Goal: Transaction & Acquisition: Purchase product/service

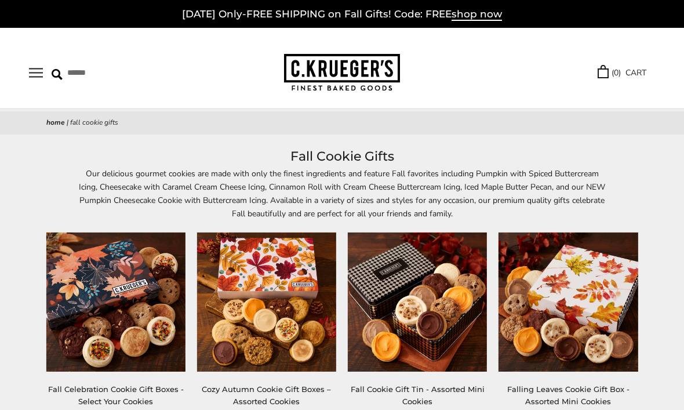
click at [37, 74] on button "Open navigation" at bounding box center [36, 73] width 14 height 10
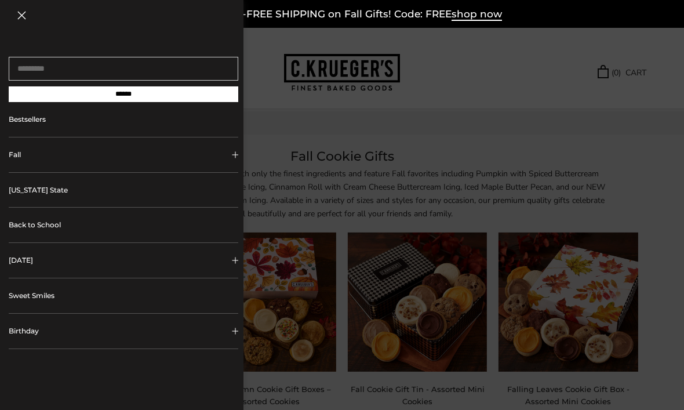
click at [19, 337] on button "Birthday" at bounding box center [124, 331] width 230 height 35
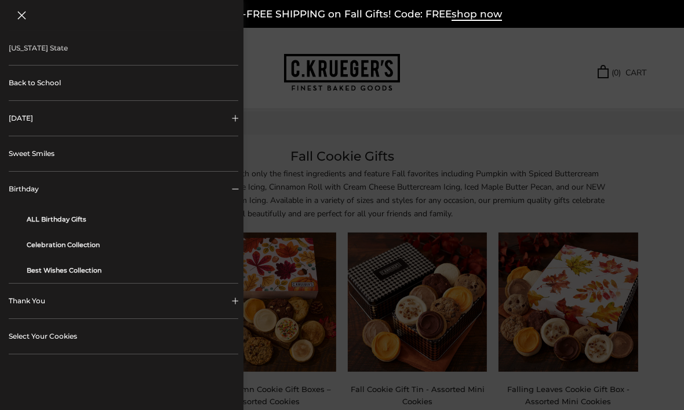
scroll to position [147, 0]
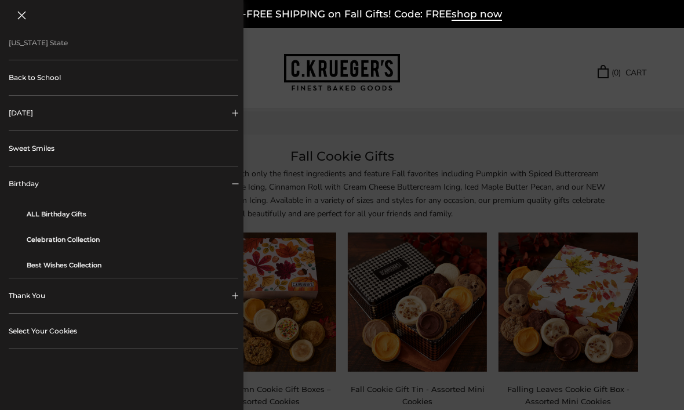
click at [63, 215] on link "ALL Birthday Gifts" at bounding box center [128, 214] width 203 height 26
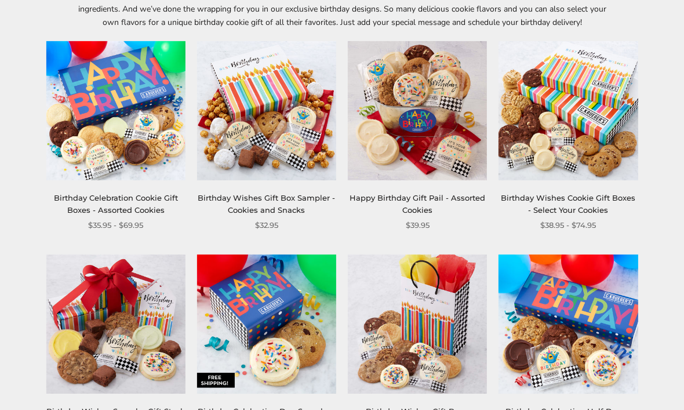
scroll to position [180, 0]
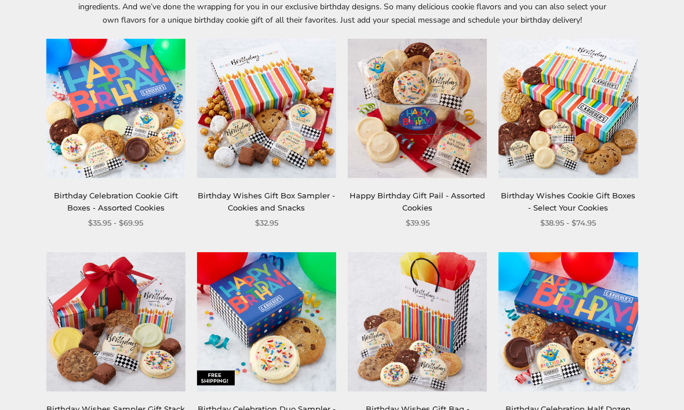
click at [96, 141] on img at bounding box center [115, 108] width 139 height 139
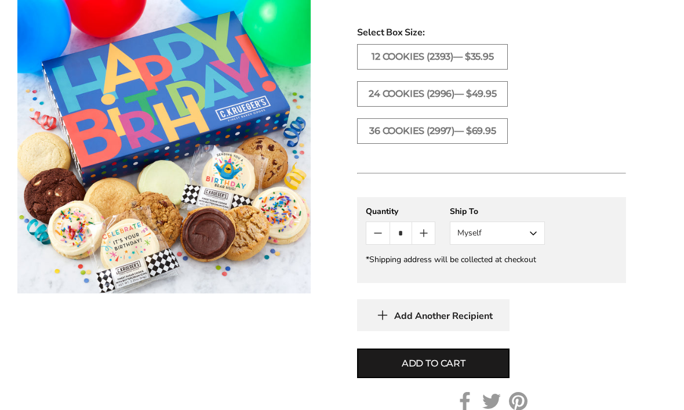
scroll to position [628, 0]
click at [540, 233] on button "Myself" at bounding box center [497, 233] width 95 height 23
click at [517, 276] on button "Other Recipient" at bounding box center [497, 275] width 94 height 21
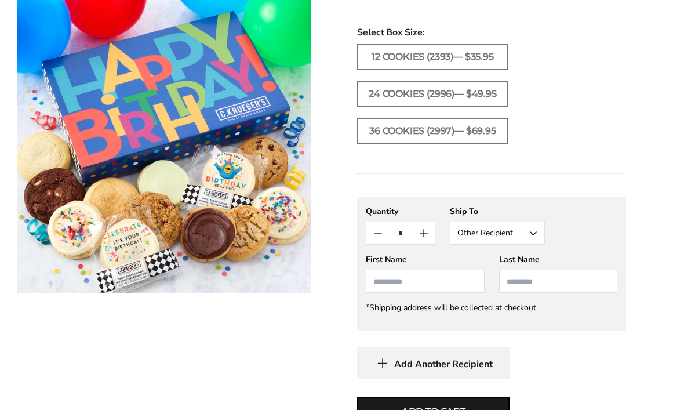
click at [456, 287] on input "First Name" at bounding box center [425, 281] width 118 height 23
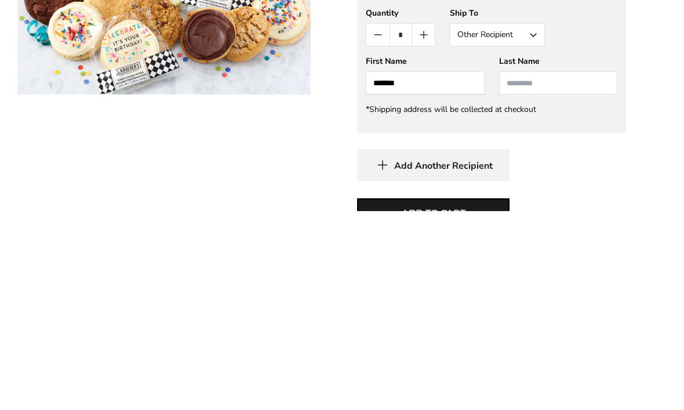
type input "*******"
click at [541, 270] on input "Last Name" at bounding box center [558, 281] width 118 height 23
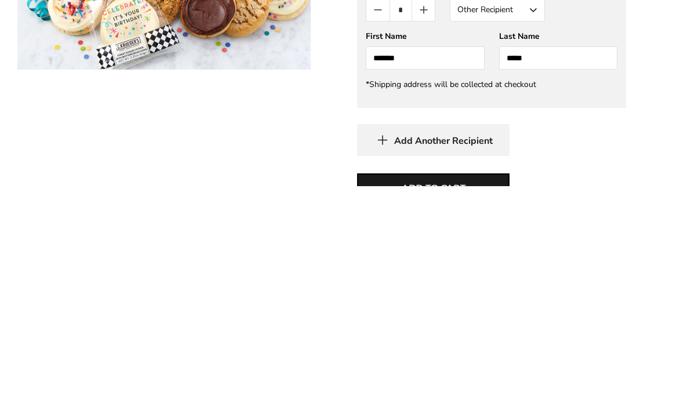
type input "*****"
click at [463, 405] on span "Add to cart" at bounding box center [434, 412] width 64 height 14
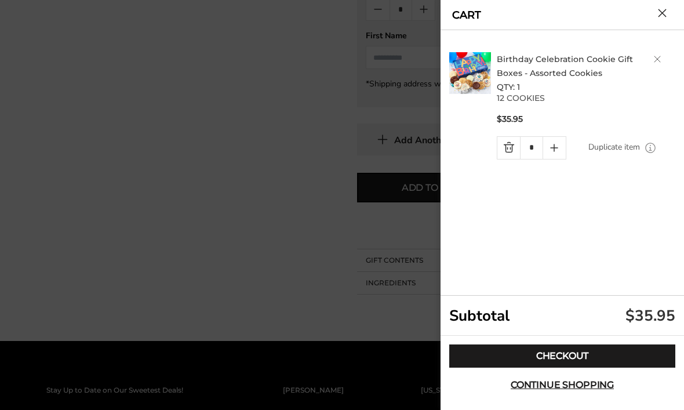
click at [567, 367] on link "Checkout" at bounding box center [562, 355] width 226 height 23
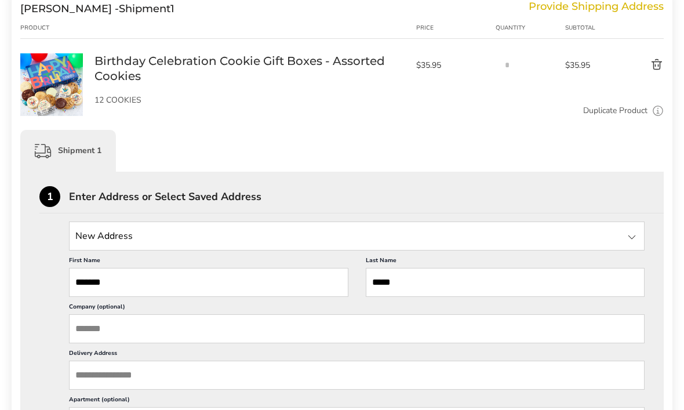
scroll to position [173, 0]
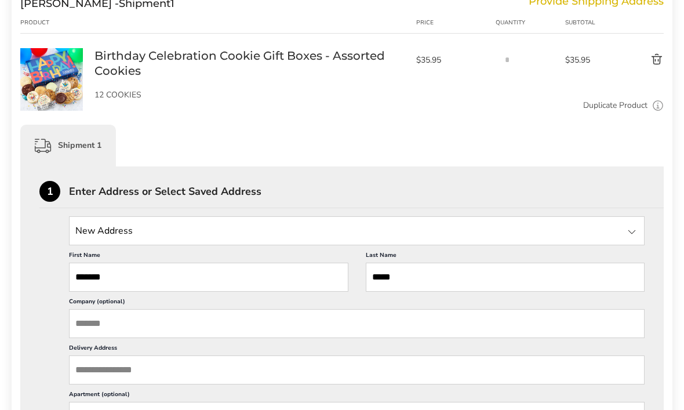
click at [629, 233] on div at bounding box center [632, 232] width 14 height 14
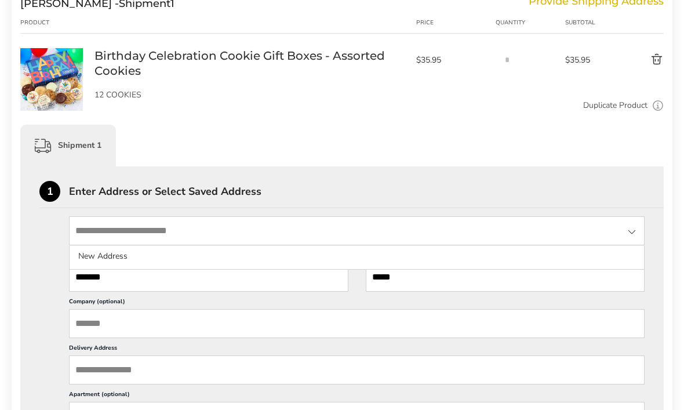
click at [96, 248] on li "New Address" at bounding box center [357, 256] width 574 height 21
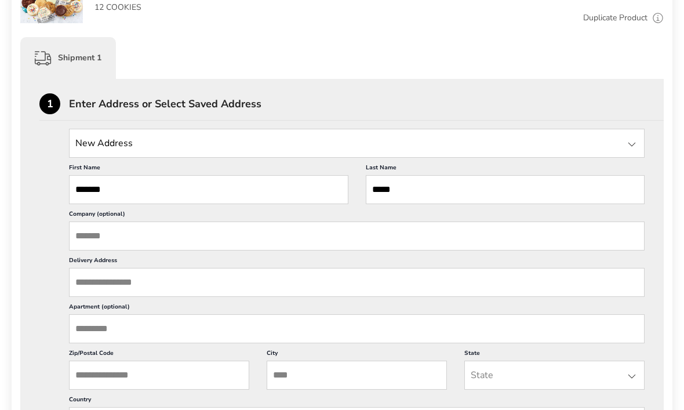
scroll to position [261, 0]
click at [169, 294] on input "Delivery Address" at bounding box center [357, 281] width 576 height 29
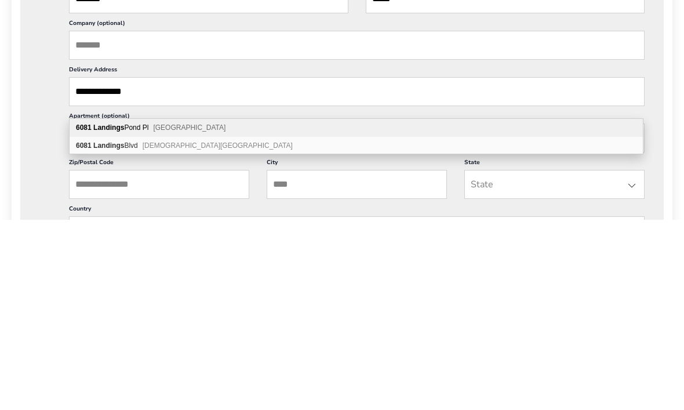
click at [215, 309] on div "6081 Landings Pond Pl Grove City OH 43123" at bounding box center [356, 318] width 573 height 18
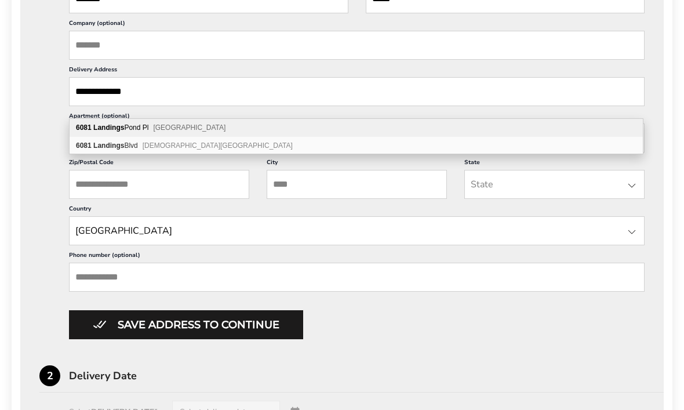
type input "**********"
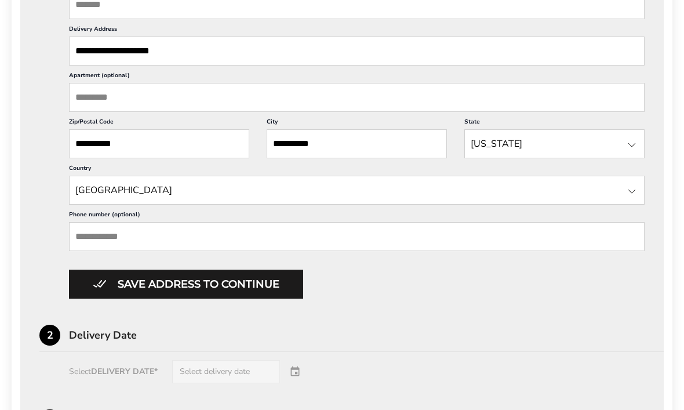
scroll to position [492, 0]
click at [100, 251] on input "Phone number (optional)" at bounding box center [357, 236] width 576 height 29
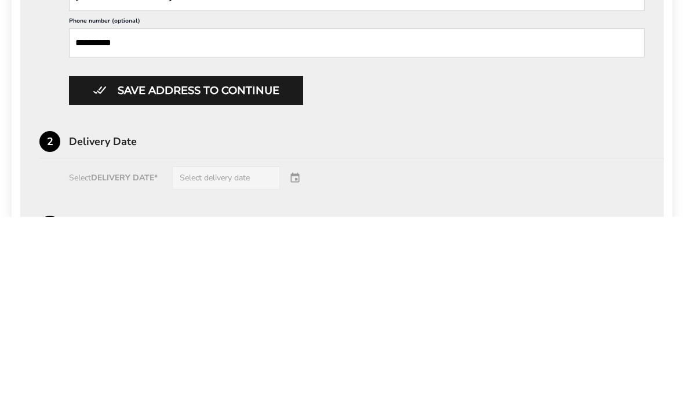
type input "**********"
click at [240, 270] on button "Save address to continue" at bounding box center [186, 284] width 234 height 29
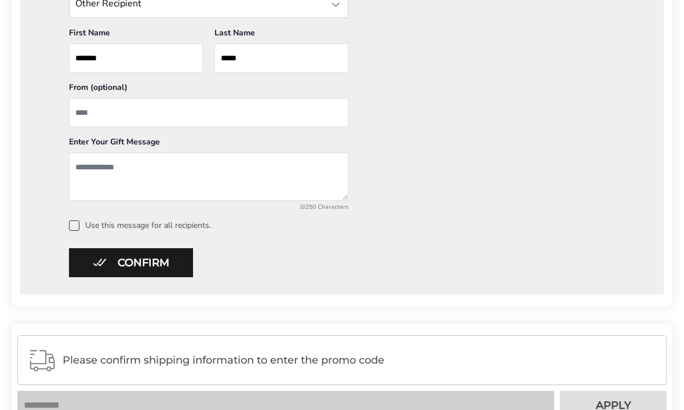
scroll to position [600, 0]
click at [128, 264] on button "Confirm" at bounding box center [131, 263] width 124 height 29
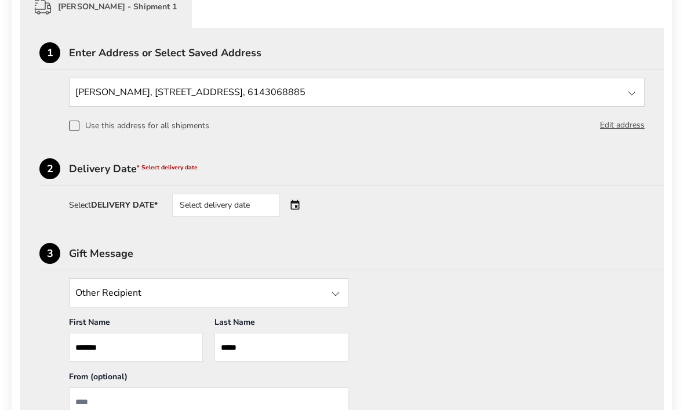
scroll to position [314, 0]
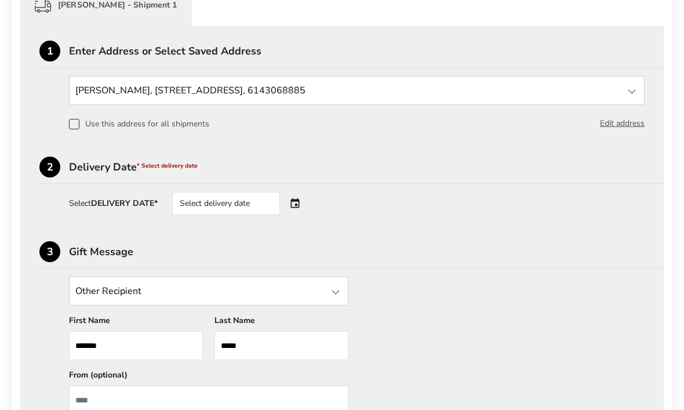
click at [305, 202] on div "Select delivery date" at bounding box center [242, 203] width 140 height 23
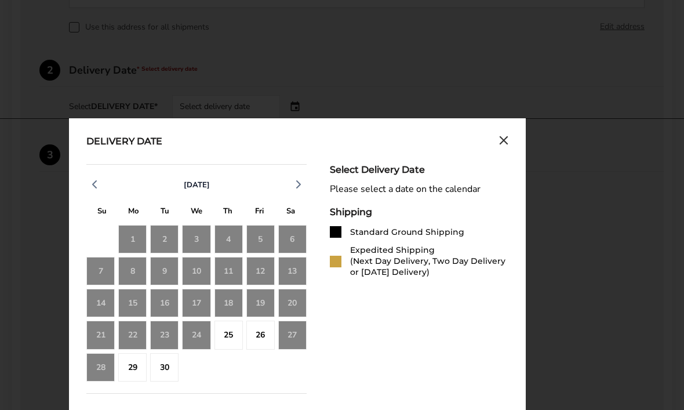
scroll to position [410, 0]
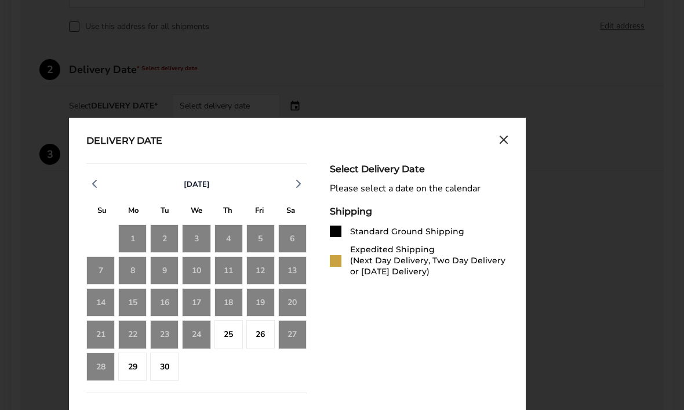
click at [264, 339] on div "26" at bounding box center [260, 335] width 28 height 28
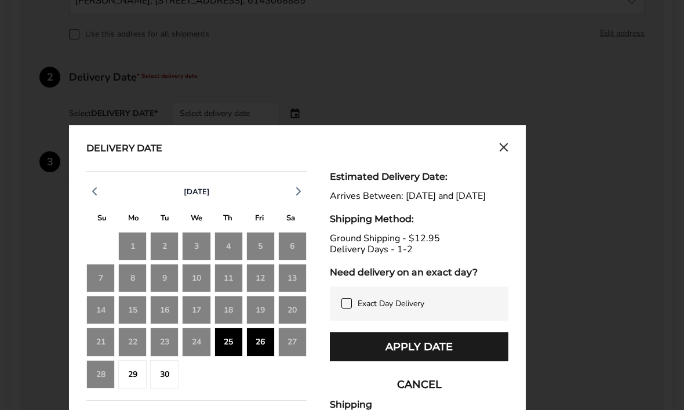
scroll to position [402, 0]
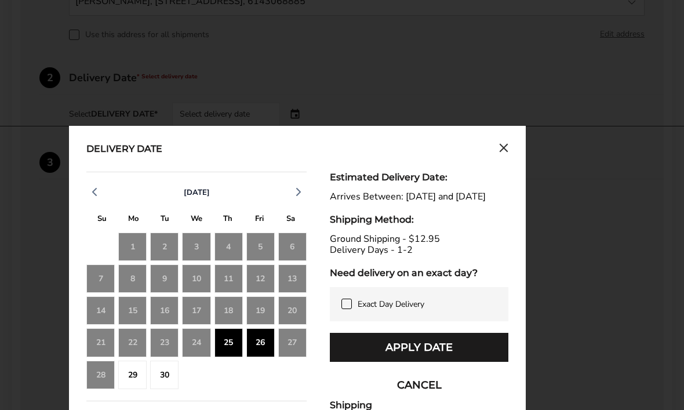
click at [507, 147] on icon "Close calendar" at bounding box center [503, 148] width 7 height 7
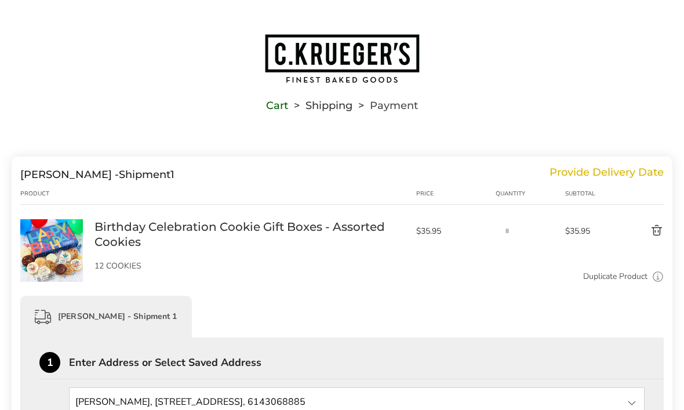
scroll to position [0, 0]
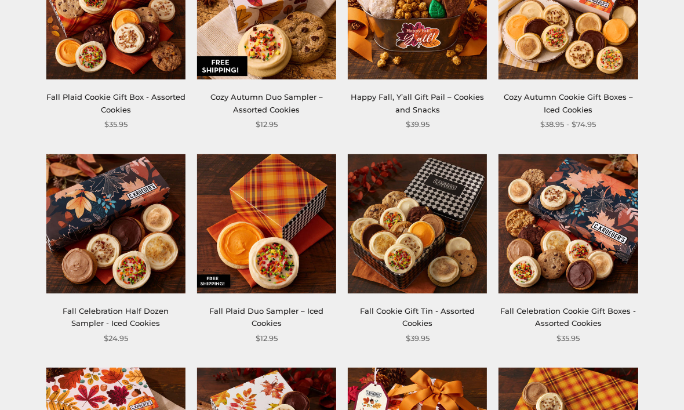
scroll to position [505, 0]
click at [261, 226] on img at bounding box center [266, 224] width 139 height 139
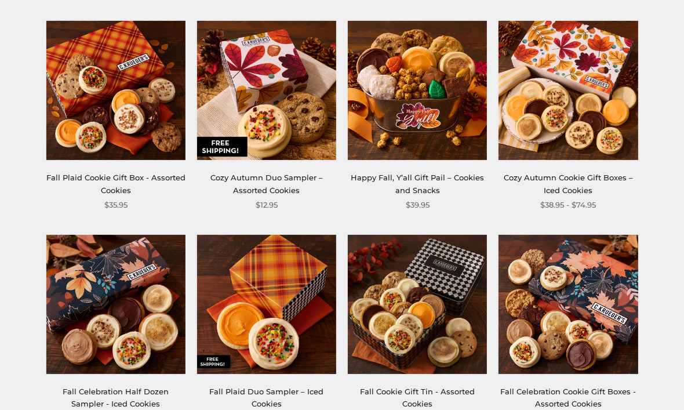
scroll to position [420, 0]
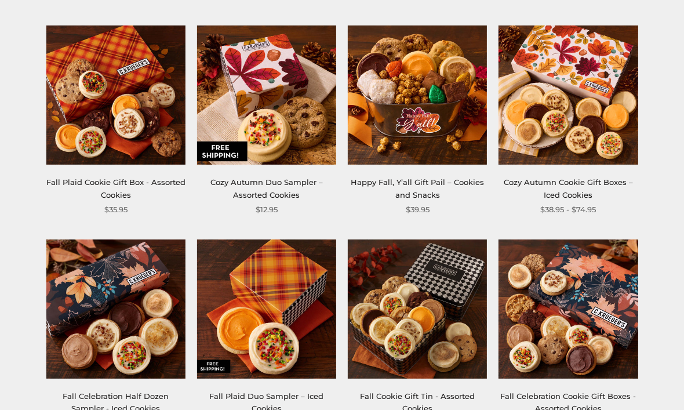
click at [257, 108] on img at bounding box center [266, 95] width 139 height 139
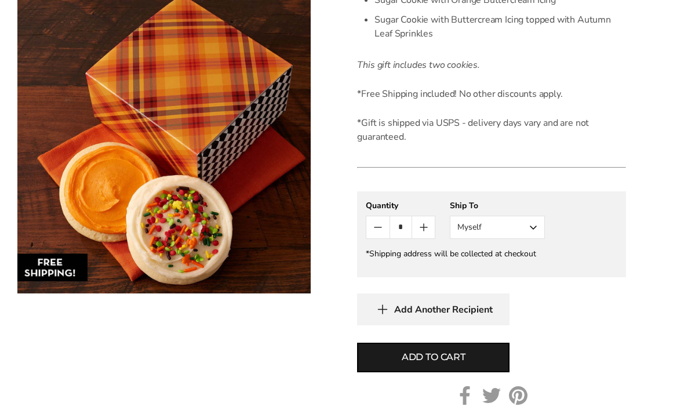
scroll to position [412, 0]
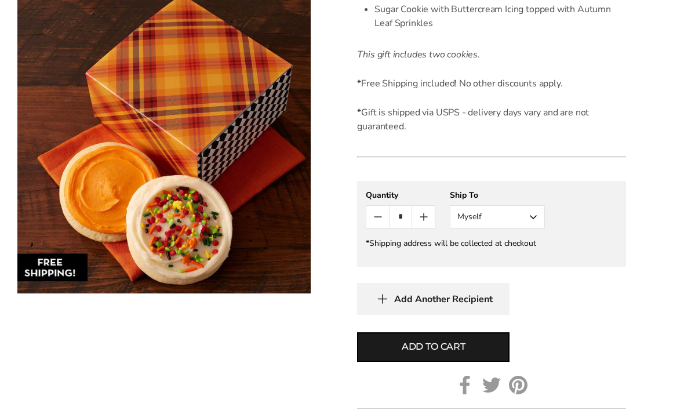
click at [532, 216] on button "Myself" at bounding box center [497, 217] width 95 height 23
click at [507, 260] on button "Other Recipient" at bounding box center [497, 259] width 94 height 21
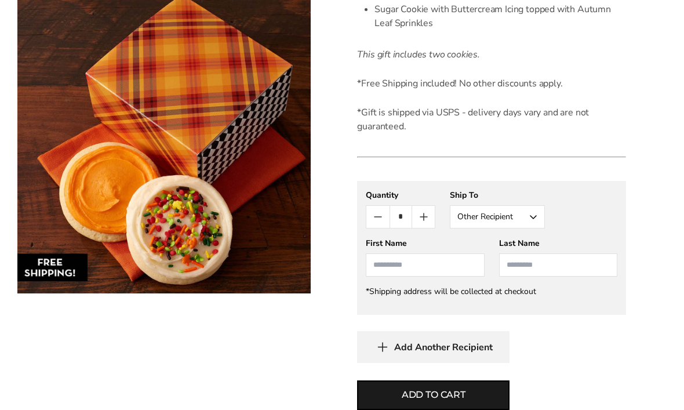
click at [457, 264] on input "First Name" at bounding box center [425, 264] width 118 height 23
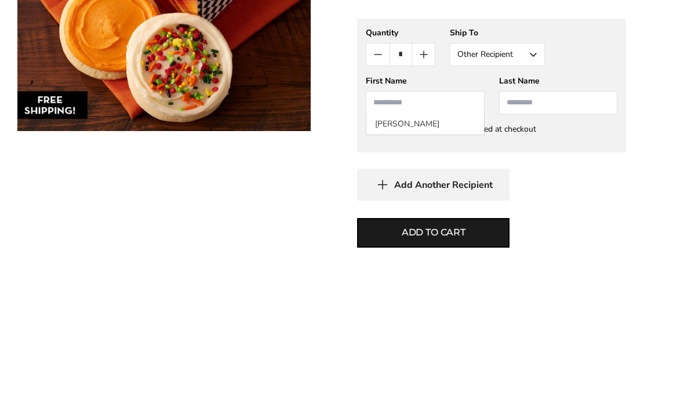
click at [452, 276] on li "[PERSON_NAME]" at bounding box center [424, 286] width 117 height 21
type input "*******"
type input "*****"
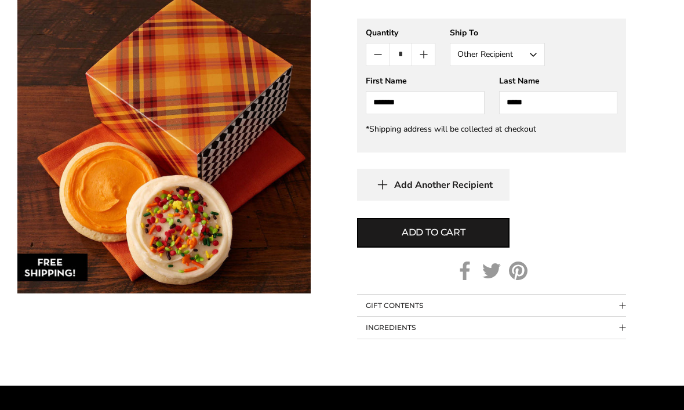
click at [429, 235] on span "Add to cart" at bounding box center [434, 232] width 64 height 14
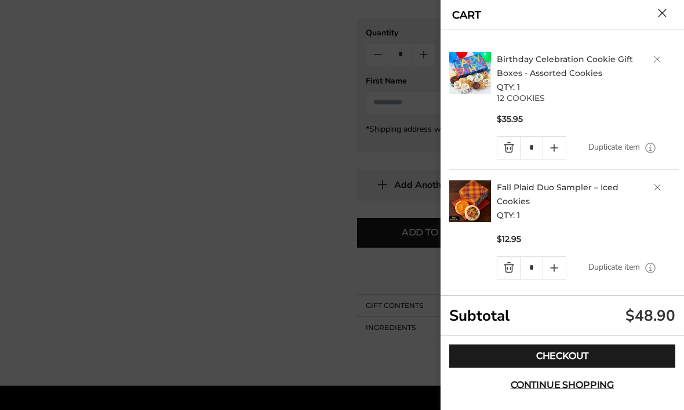
click at [548, 396] on button "Continue shopping" at bounding box center [562, 384] width 226 height 23
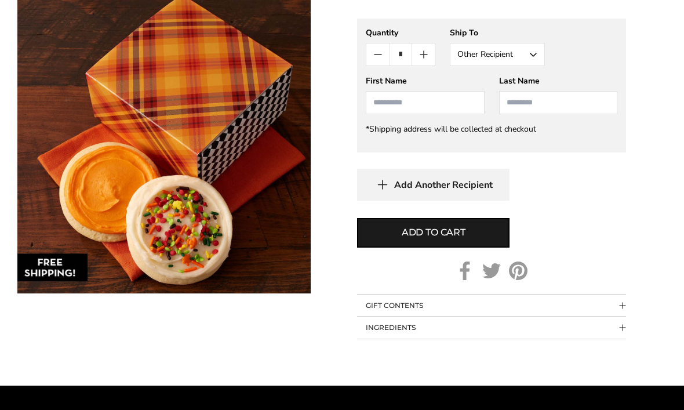
click at [552, 409] on div at bounding box center [342, 205] width 684 height 410
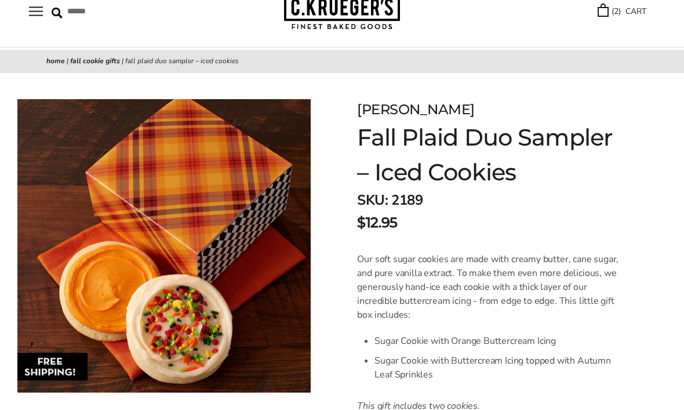
scroll to position [0, 0]
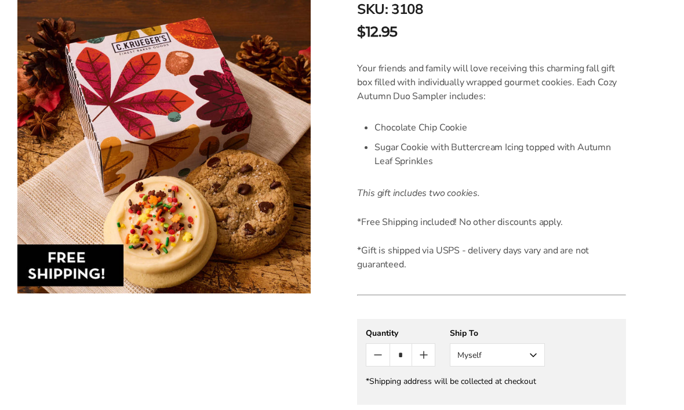
scroll to position [287, 0]
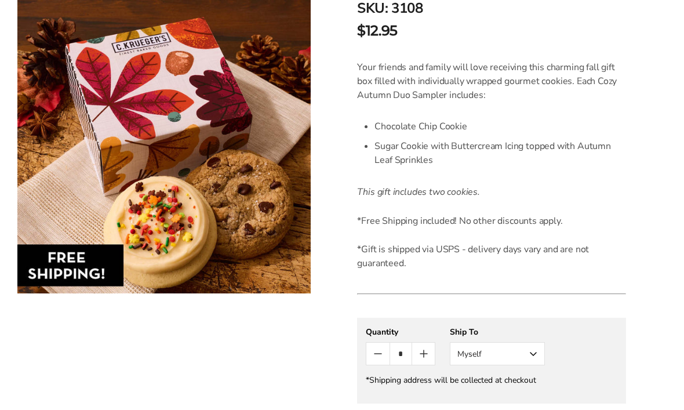
click at [535, 355] on button "Myself" at bounding box center [497, 354] width 95 height 23
click at [519, 398] on button "Other Recipient" at bounding box center [497, 396] width 94 height 21
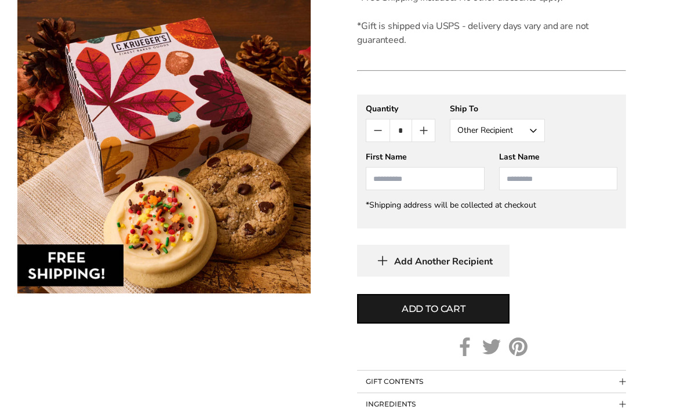
click at [456, 184] on input "First Name" at bounding box center [425, 178] width 118 height 23
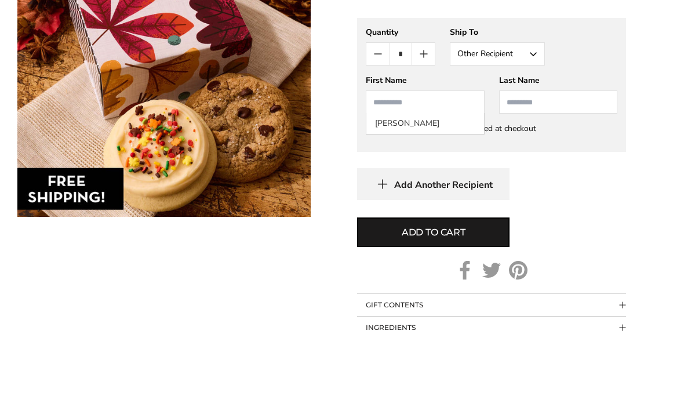
click at [448, 190] on li "[PERSON_NAME]" at bounding box center [424, 200] width 117 height 21
type input "*******"
type input "*****"
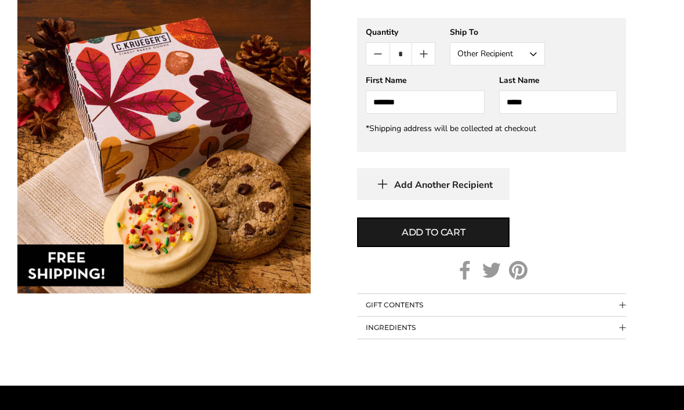
click at [432, 238] on span "Add to cart" at bounding box center [434, 232] width 64 height 14
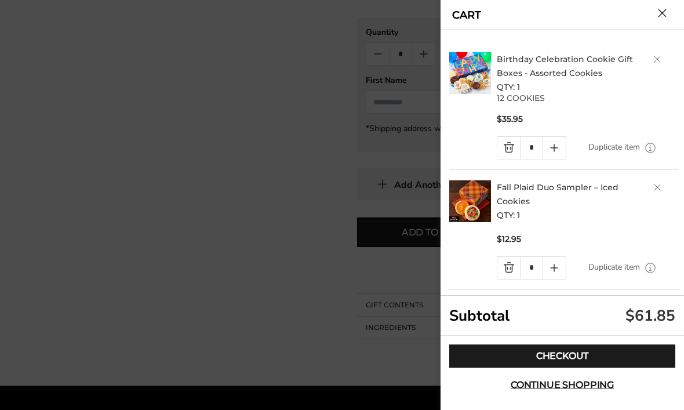
click at [511, 149] on link "Quantity minus button" at bounding box center [508, 148] width 23 height 22
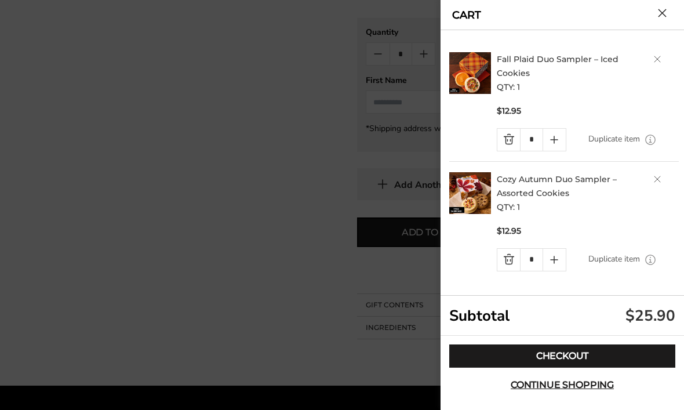
click at [560, 367] on link "Checkout" at bounding box center [562, 355] width 226 height 23
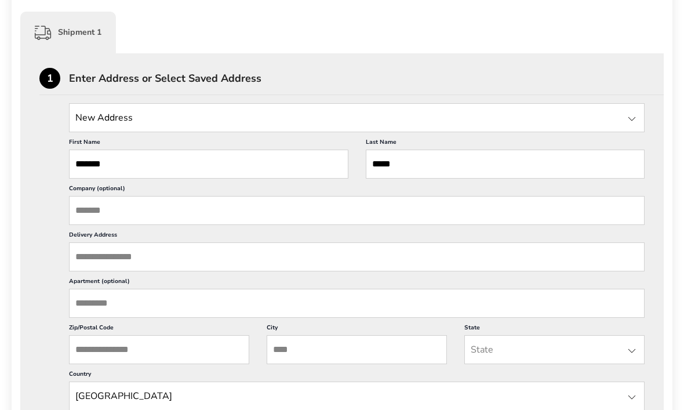
scroll to position [285, 0]
click at [92, 270] on input "Delivery Address" at bounding box center [357, 256] width 576 height 29
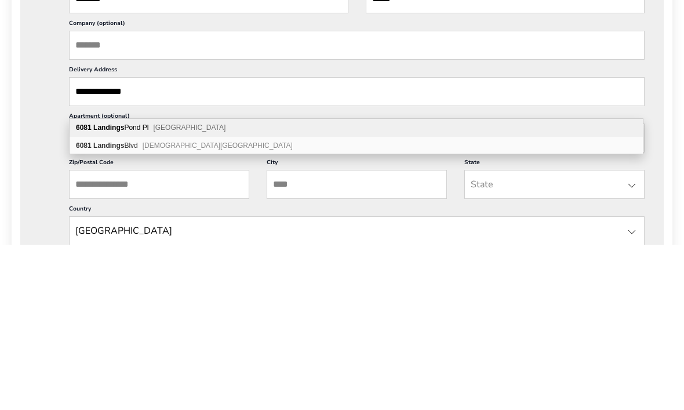
click at [207, 289] on span "[GEOGRAPHIC_DATA]" at bounding box center [189, 293] width 72 height 8
type input "**********"
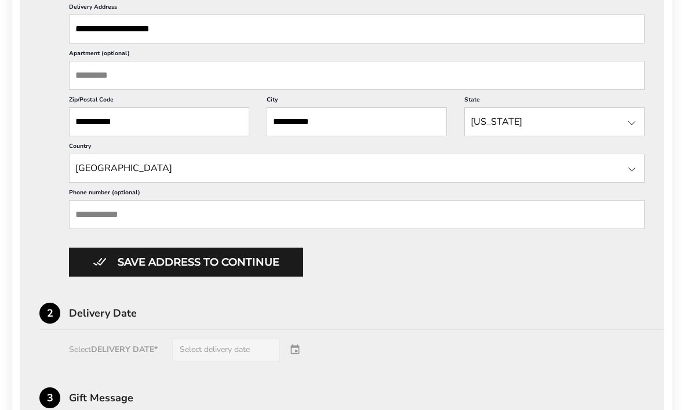
click at [103, 229] on input "Phone number (optional)" at bounding box center [357, 214] width 576 height 29
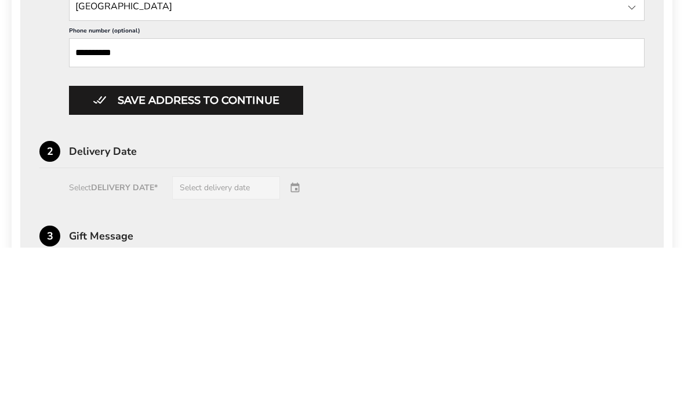
type input "**********"
click at [271, 248] on button "Save address to continue" at bounding box center [186, 262] width 234 height 29
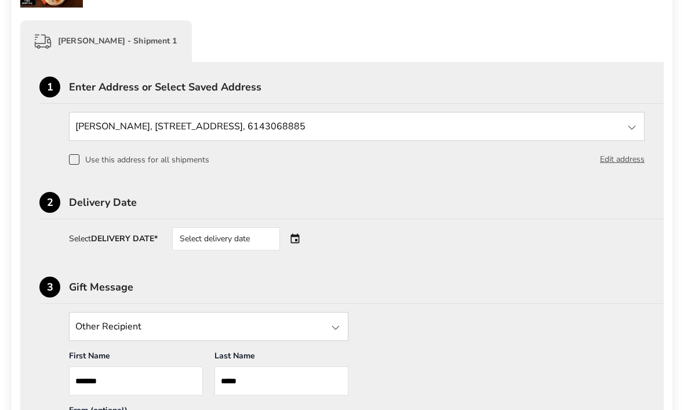
scroll to position [265, 0]
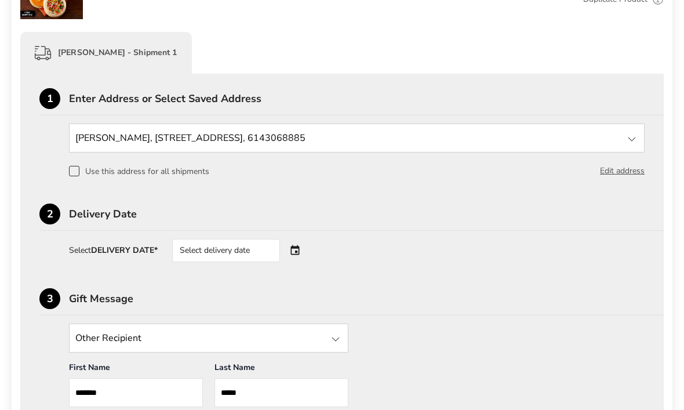
click at [303, 254] on div "Select delivery date" at bounding box center [242, 250] width 140 height 23
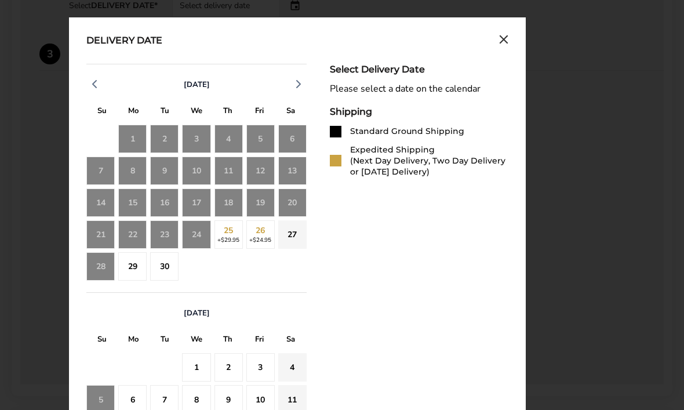
scroll to position [514, 0]
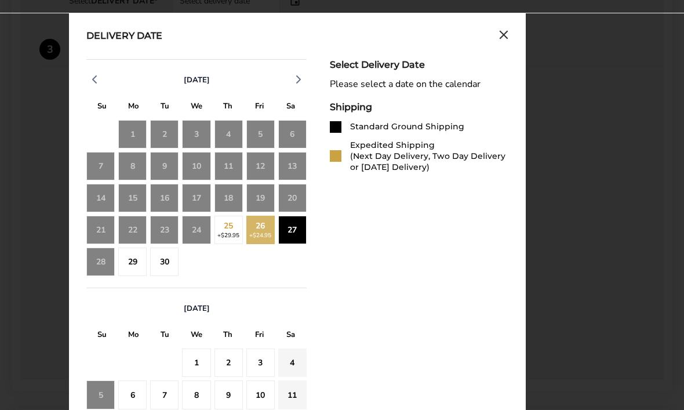
click at [298, 235] on div "27" at bounding box center [292, 230] width 28 height 28
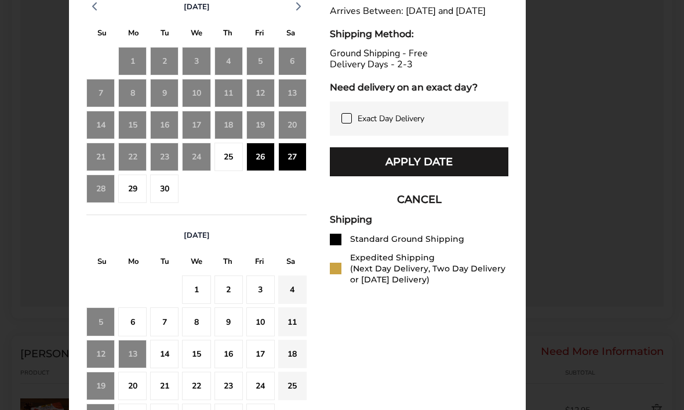
scroll to position [587, 0]
click at [438, 176] on button "Apply Date" at bounding box center [419, 161] width 179 height 29
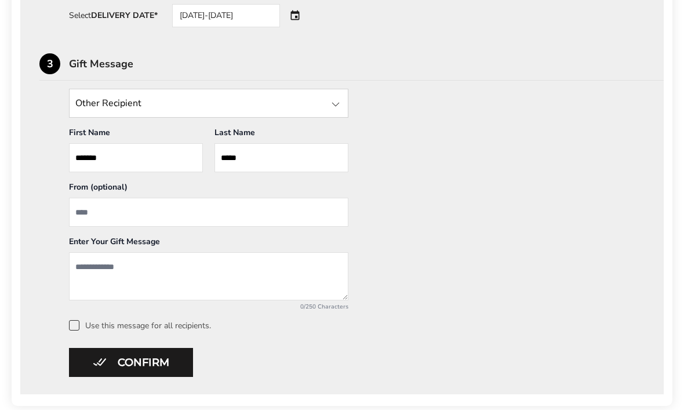
scroll to position [501, 0]
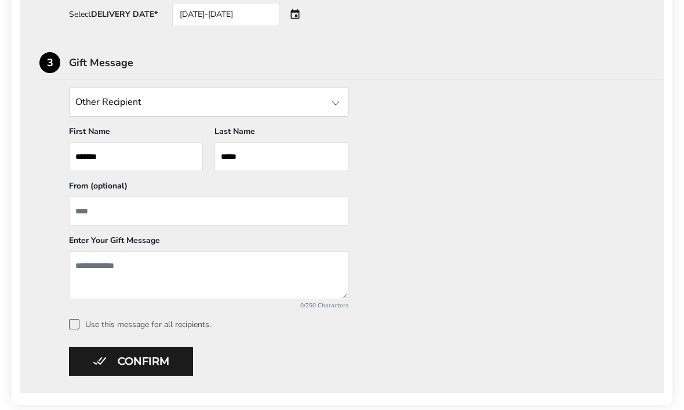
click at [84, 205] on input "From" at bounding box center [208, 210] width 279 height 29
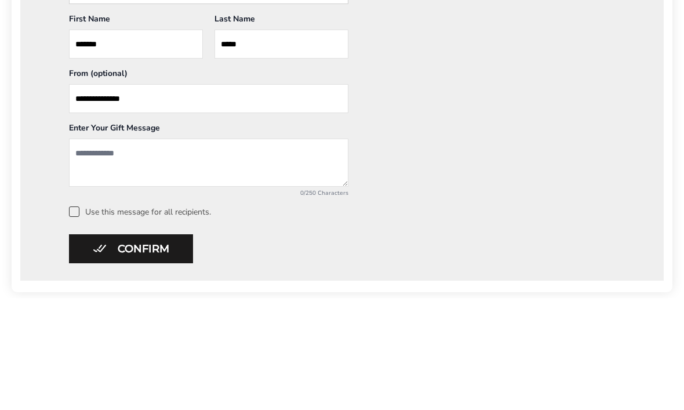
type input "**********"
click at [102, 251] on textarea "Add a message" at bounding box center [208, 275] width 279 height 48
type textarea "**********"
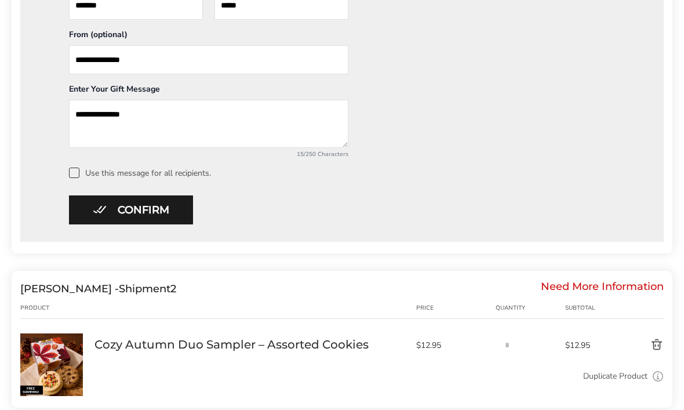
scroll to position [652, 0]
click at [121, 209] on button "Confirm" at bounding box center [131, 209] width 124 height 29
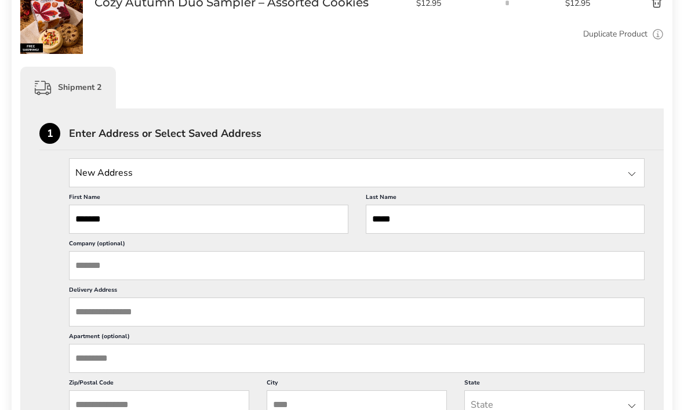
scroll to position [464, 0]
click at [100, 326] on input "Delivery Address" at bounding box center [357, 311] width 576 height 29
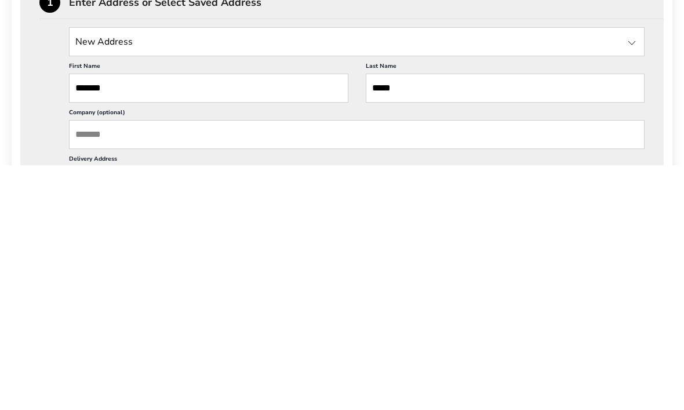
scroll to position [362, 0]
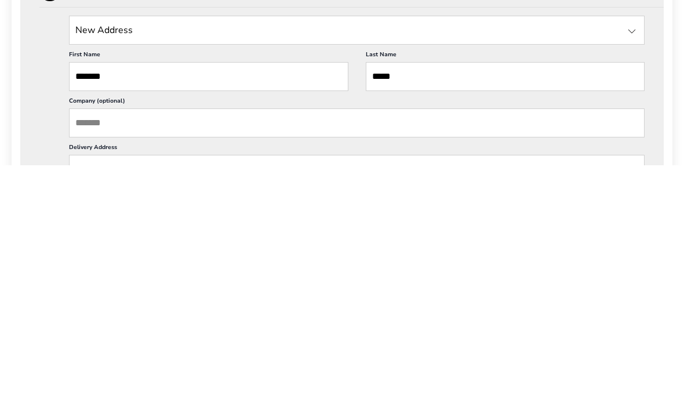
click at [209, 399] on input "Delivery Address" at bounding box center [357, 413] width 576 height 29
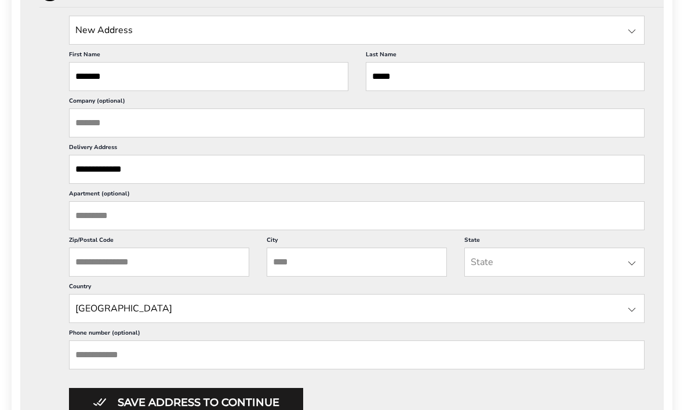
click at [207, 175] on input "**********" at bounding box center [357, 169] width 576 height 29
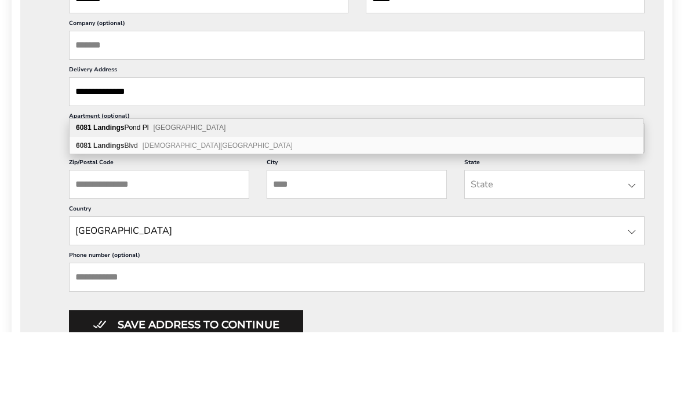
click at [119, 201] on b "Landings" at bounding box center [108, 205] width 31 height 8
type input "**********"
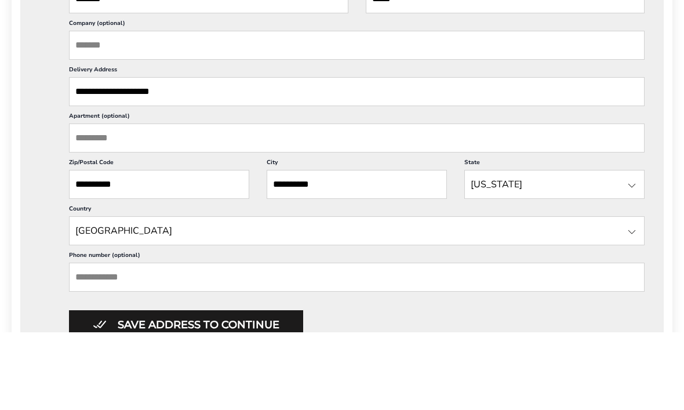
scroll to position [684, 0]
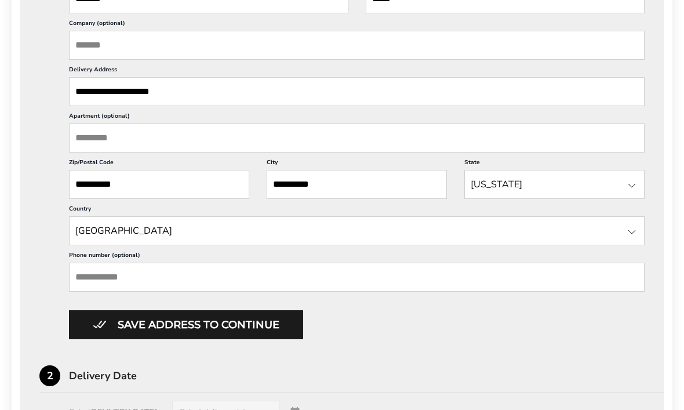
click at [90, 292] on input "Phone number (optional)" at bounding box center [357, 277] width 576 height 29
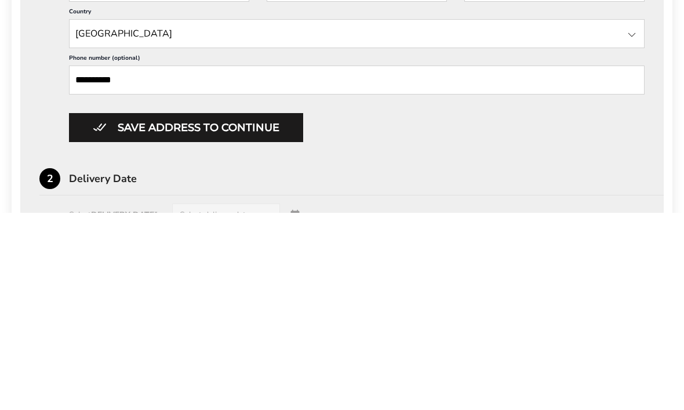
type input "**********"
click at [154, 310] on button "Save address to continue" at bounding box center [186, 324] width 234 height 29
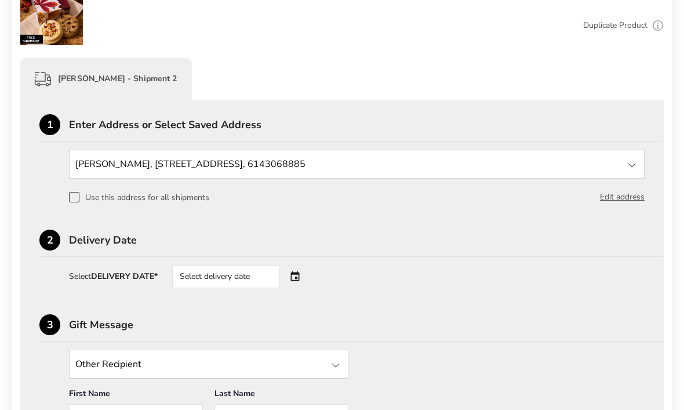
scroll to position [472, 0]
click at [305, 280] on div "Select delivery date" at bounding box center [242, 276] width 140 height 23
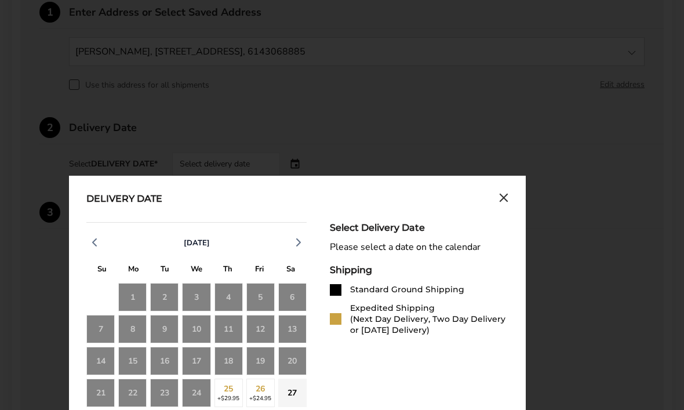
scroll to position [637, 0]
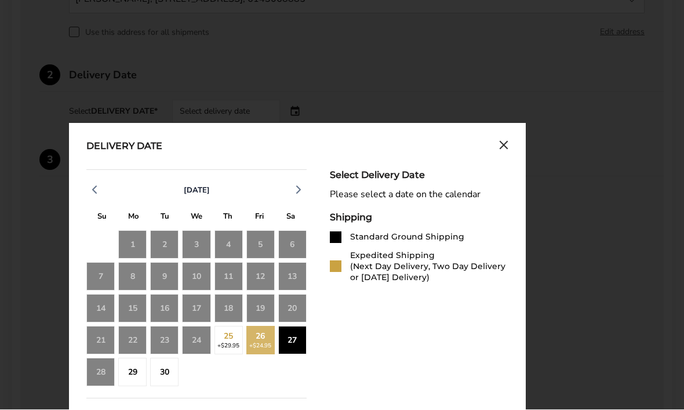
click at [306, 342] on div "27" at bounding box center [292, 340] width 28 height 28
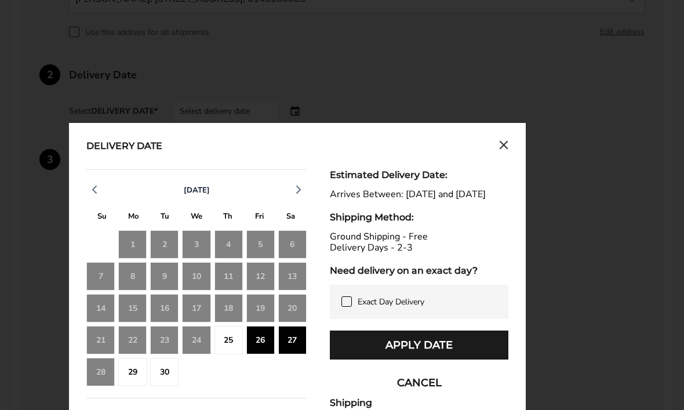
click at [432, 359] on button "Apply Date" at bounding box center [419, 344] width 179 height 29
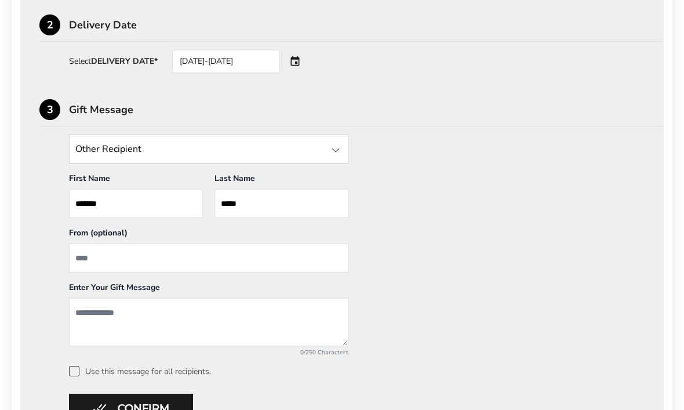
click at [97, 259] on input "From" at bounding box center [208, 257] width 279 height 29
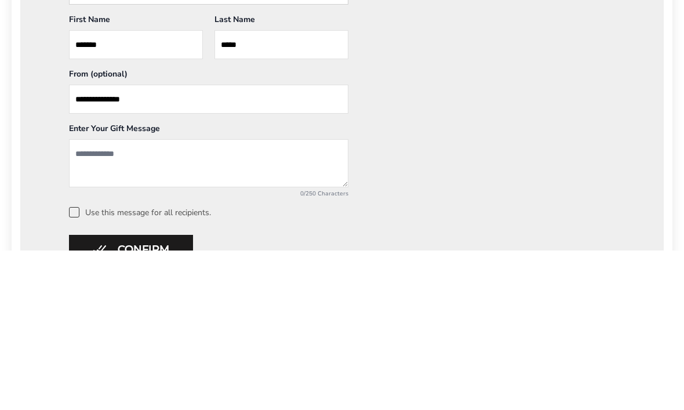
type input "**********"
click at [93, 298] on textarea "Add a message" at bounding box center [208, 322] width 279 height 48
type textarea "**********"
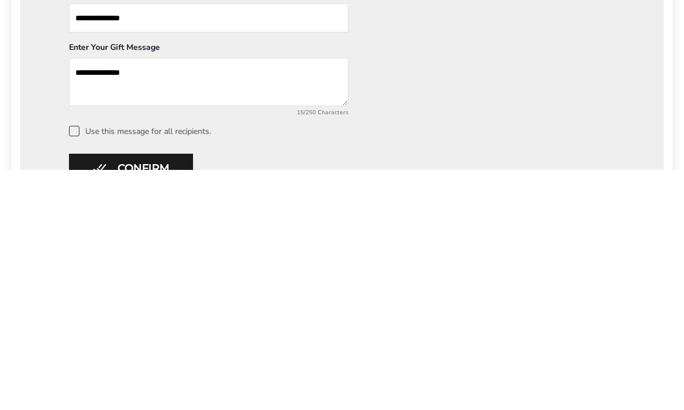
click at [121, 394] on button "Confirm" at bounding box center [131, 408] width 124 height 29
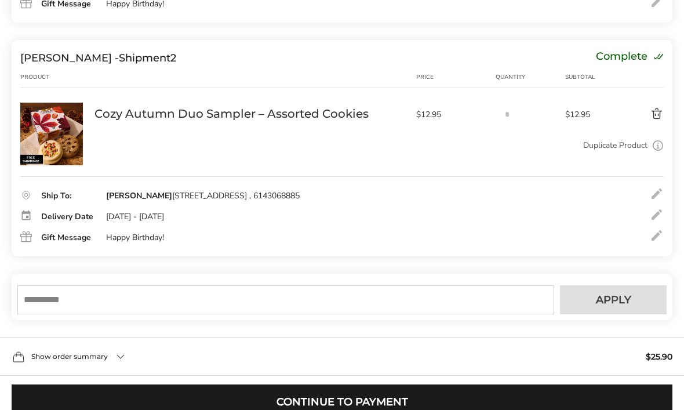
scroll to position [401, 0]
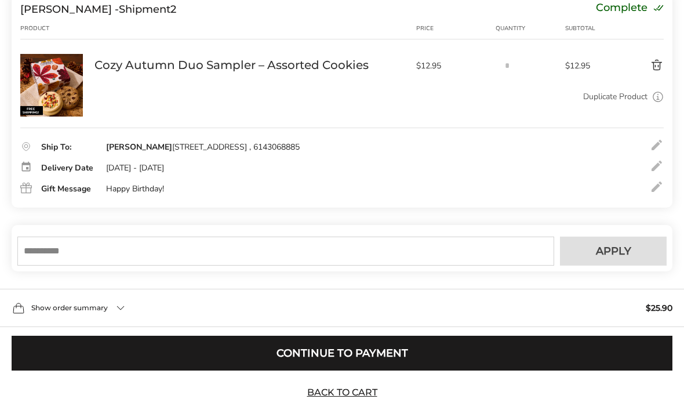
click at [403, 355] on button "Continue to Payment" at bounding box center [342, 353] width 661 height 35
